Goal: Book appointment/travel/reservation

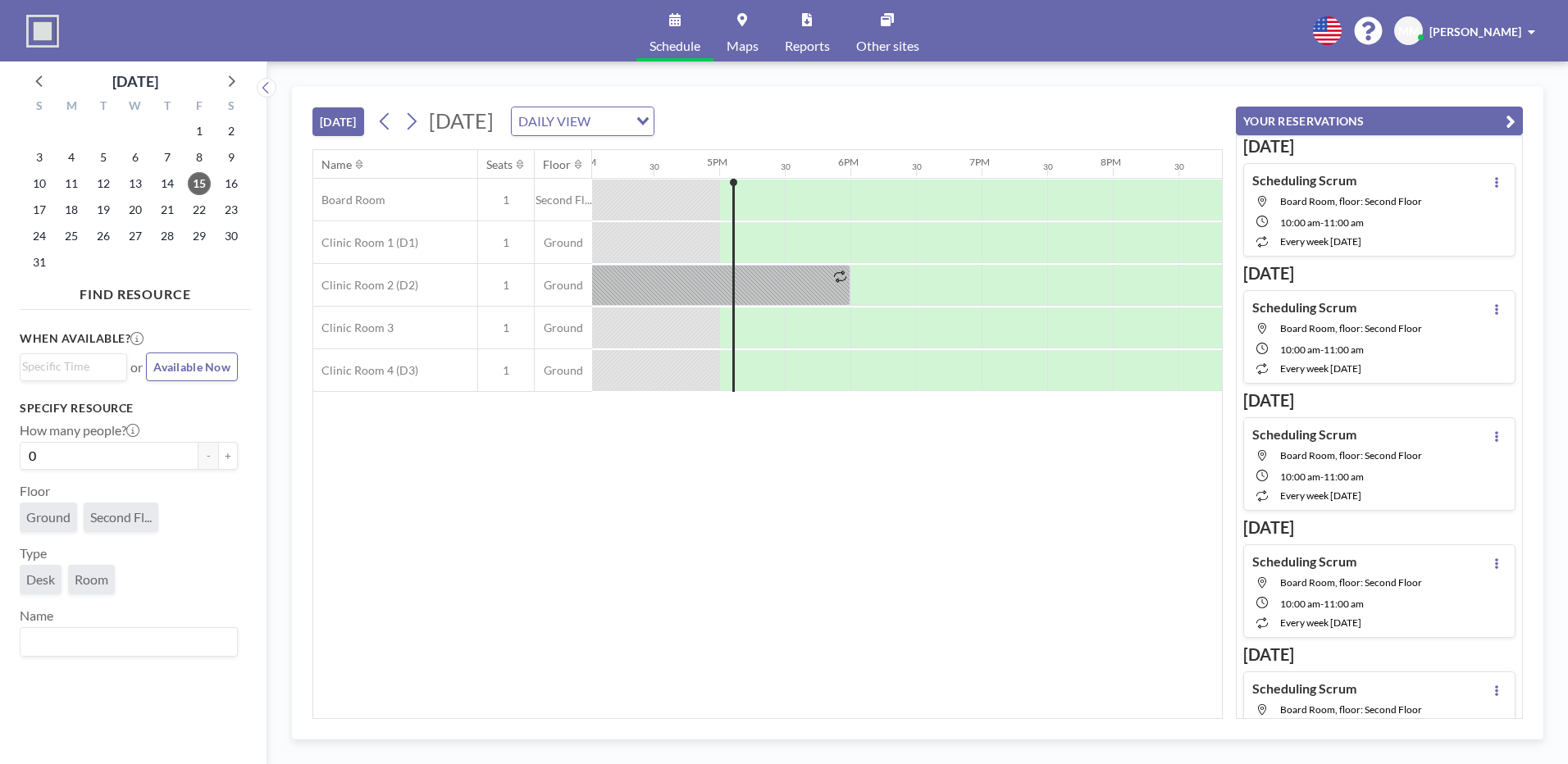
scroll to position [0, 2165]
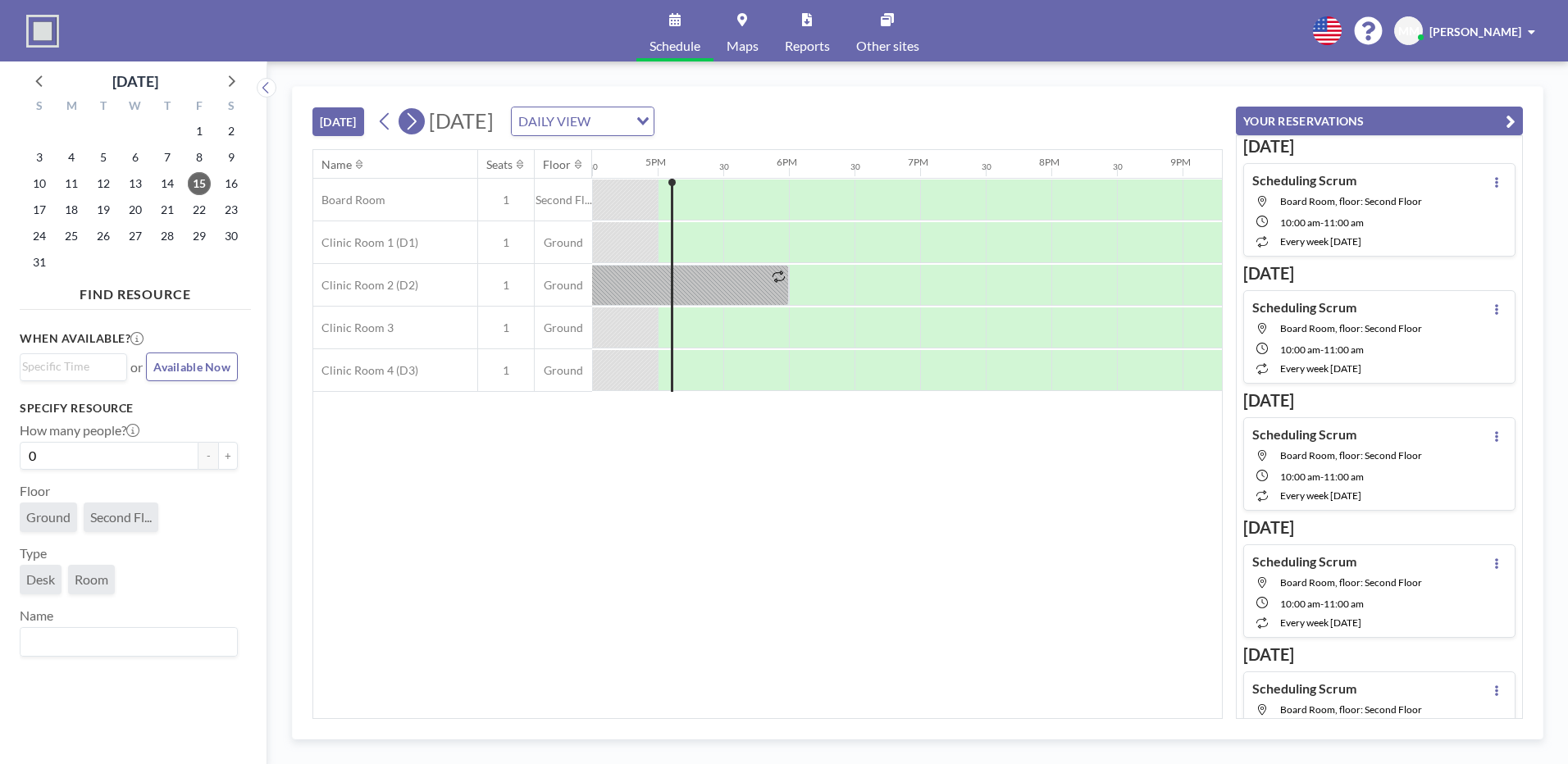
click at [411, 124] on icon at bounding box center [411, 120] width 16 height 24
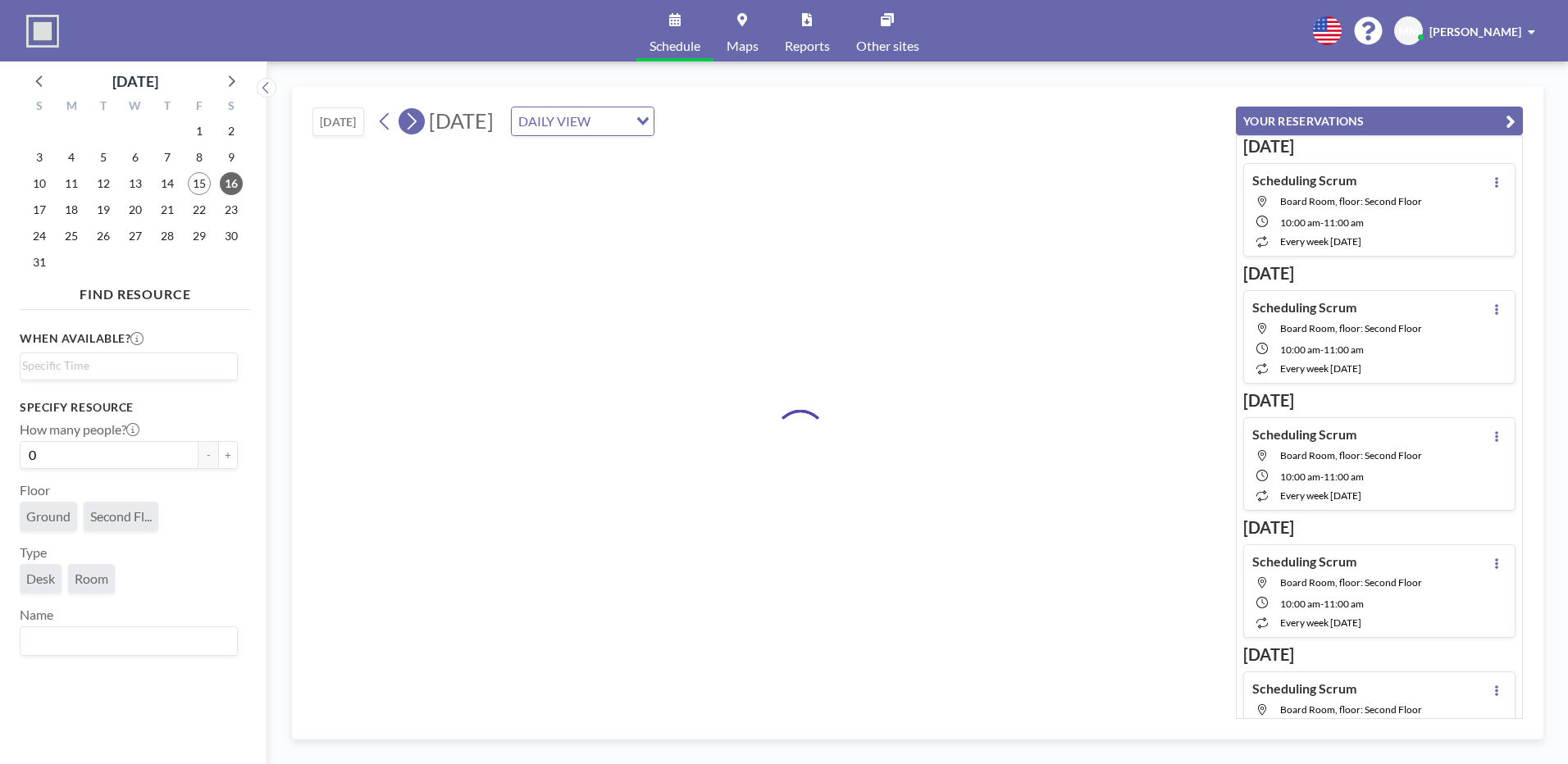
click at [411, 124] on icon at bounding box center [411, 120] width 16 height 24
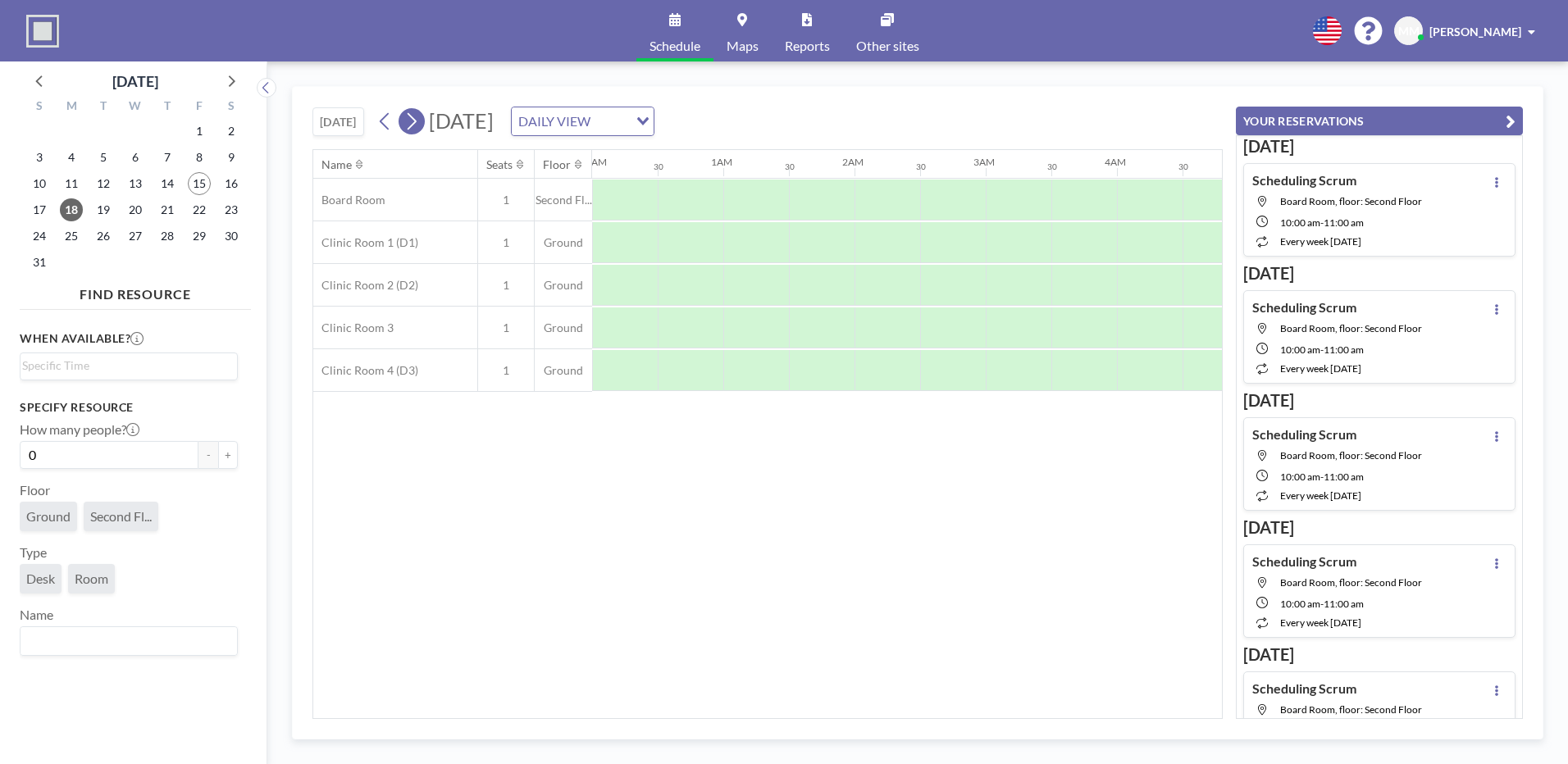
click at [411, 124] on icon at bounding box center [411, 120] width 16 height 24
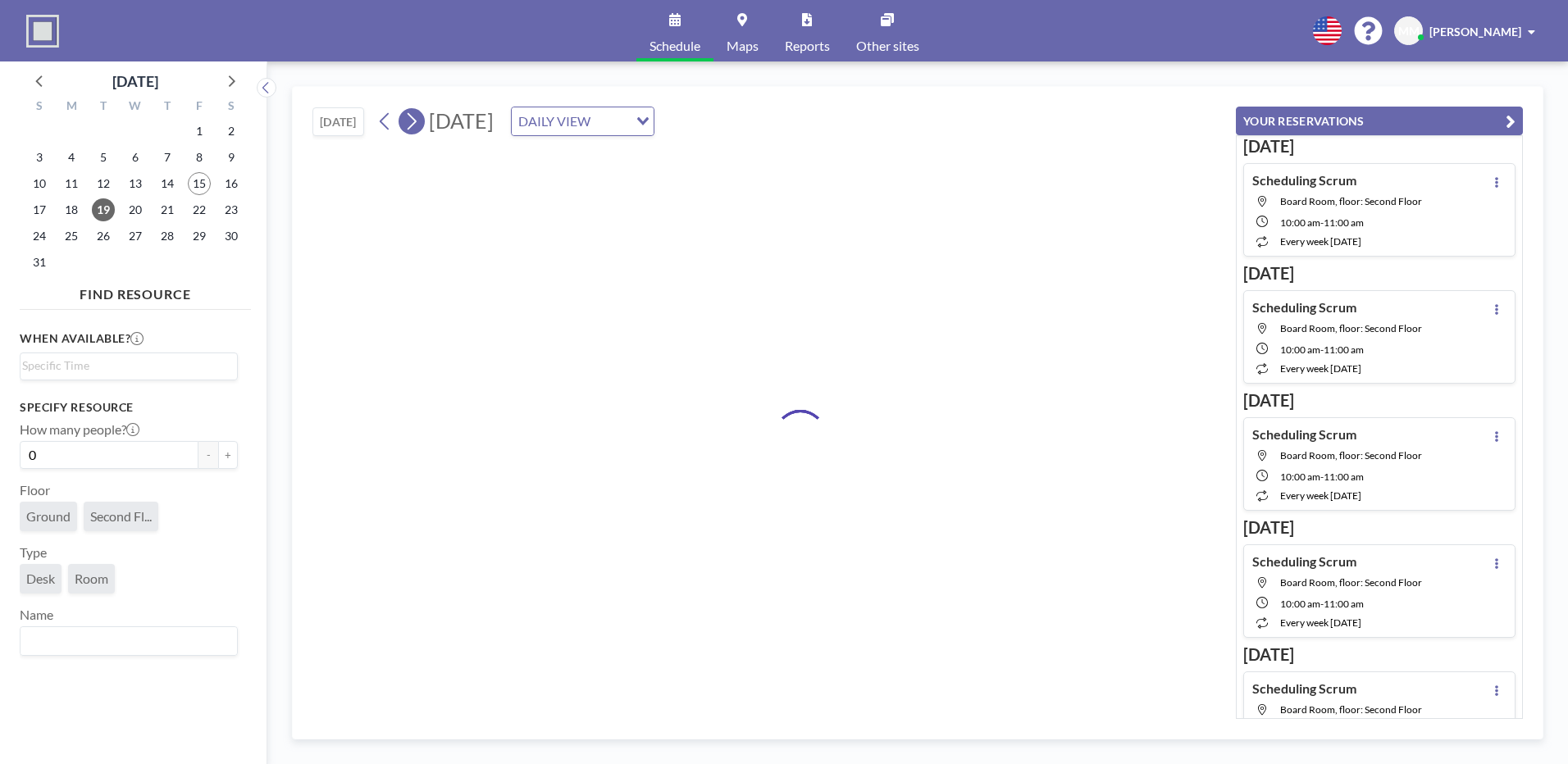
click at [411, 124] on icon at bounding box center [411, 120] width 16 height 24
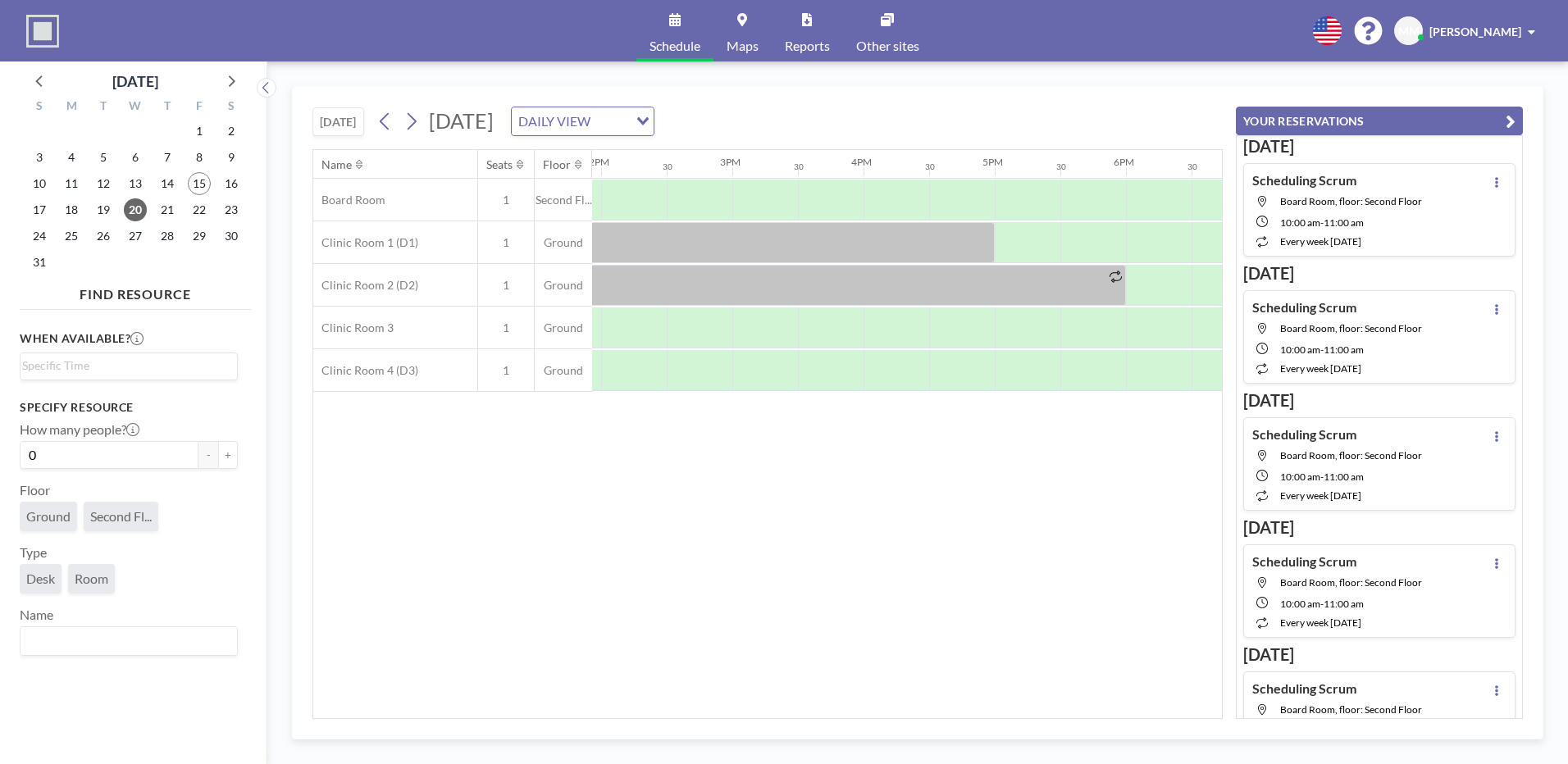
scroll to position [0, 1830]
click at [633, 200] on div at bounding box center [631, 200] width 66 height 41
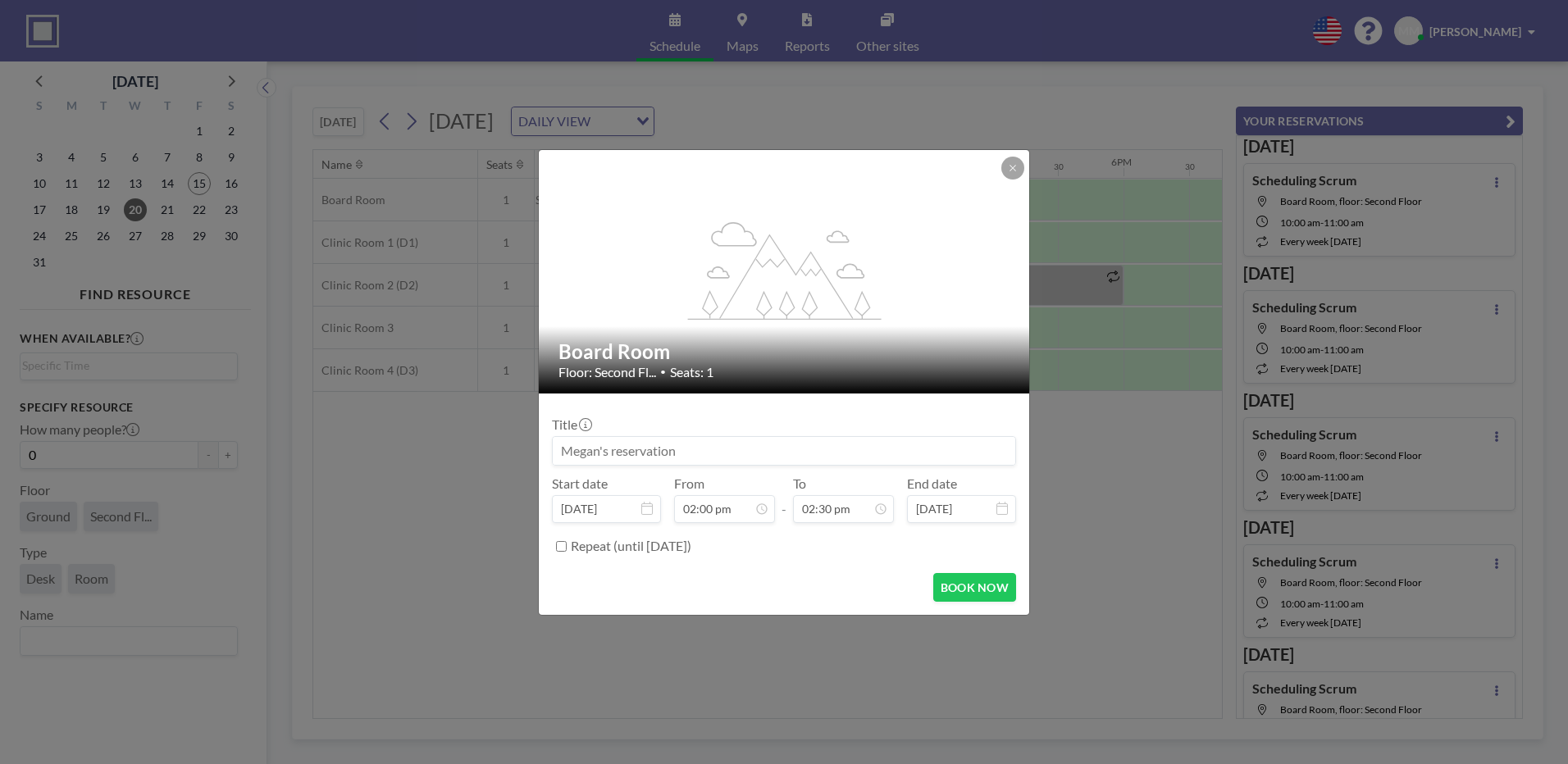
click at [659, 452] on input at bounding box center [784, 451] width 462 height 27
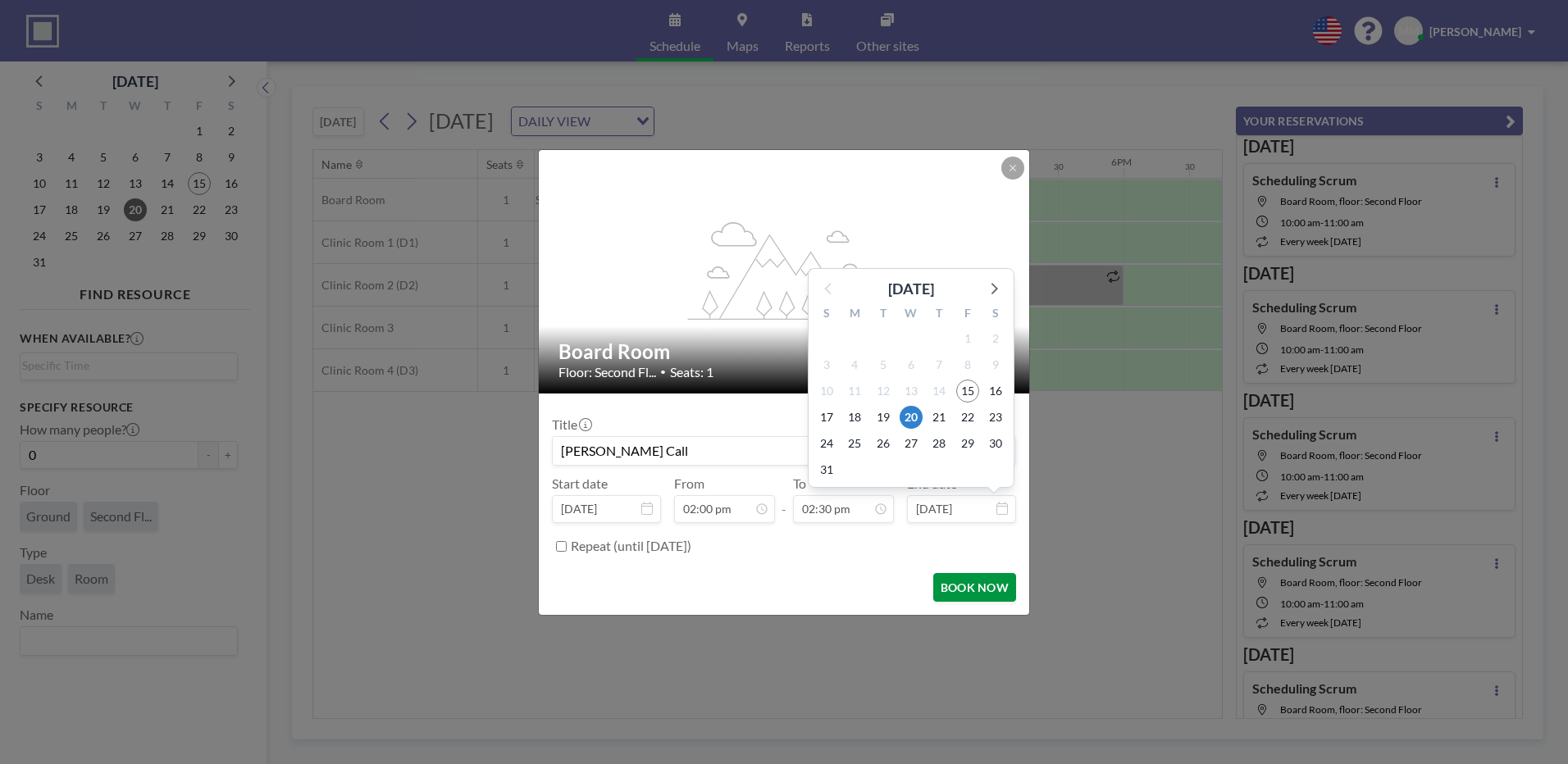
scroll to position [846, 0]
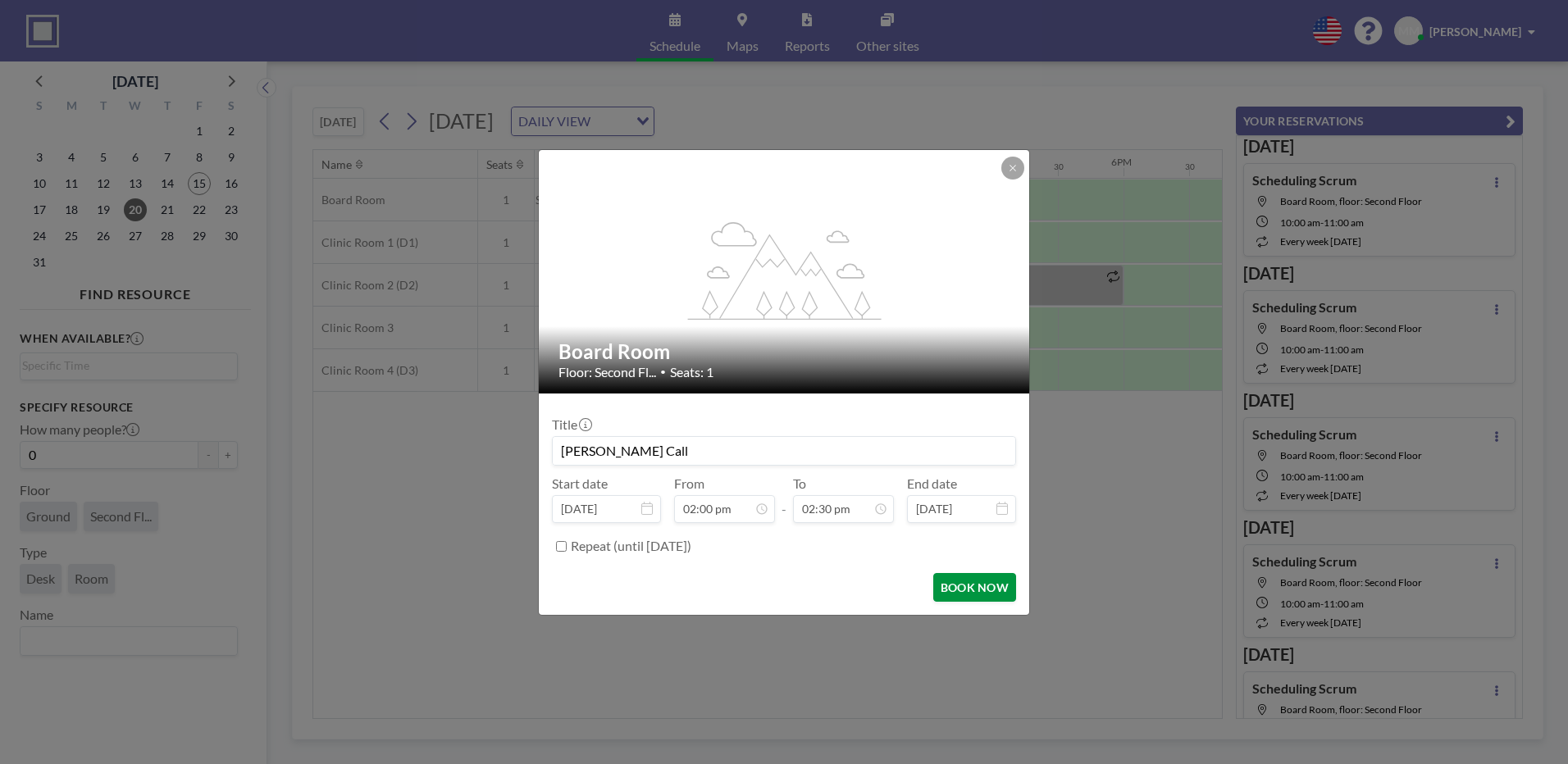
click at [982, 584] on button "BOOK NOW" at bounding box center [974, 587] width 83 height 28
type input "[PERSON_NAME] Call"
